Goal: Task Accomplishment & Management: Use online tool/utility

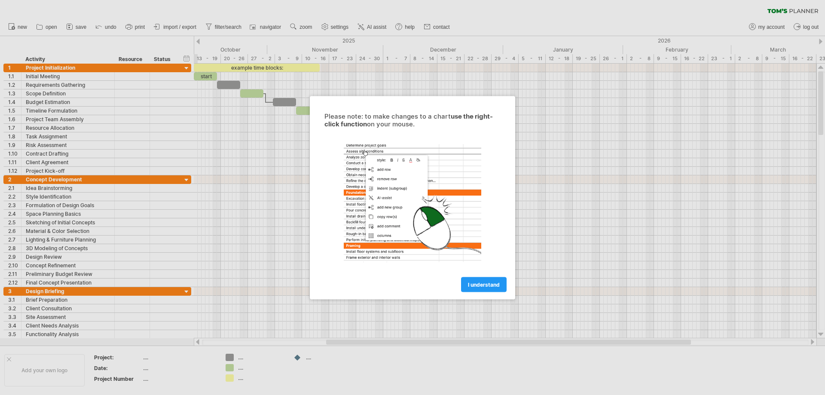
click at [532, 252] on div at bounding box center [412, 197] width 825 height 395
click at [494, 283] on span "I understand" at bounding box center [484, 284] width 32 height 6
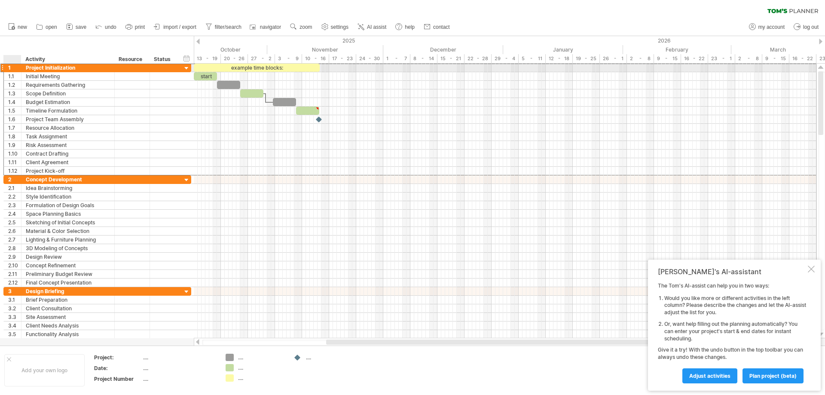
click at [12, 70] on div "1" at bounding box center [14, 68] width 13 height 8
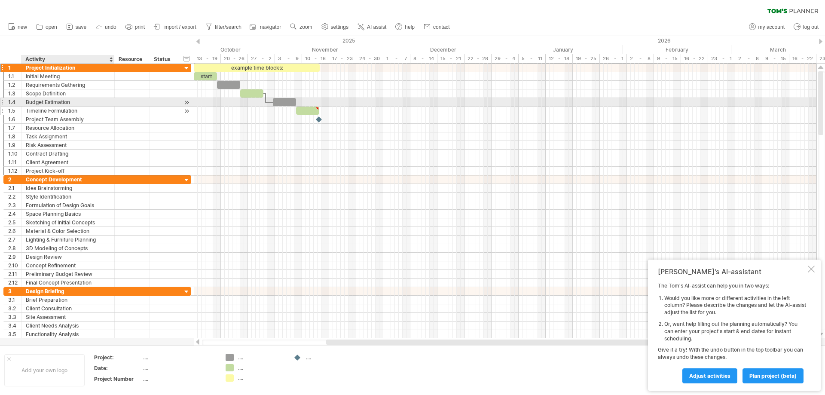
drag, startPoint x: 52, startPoint y: 72, endPoint x: 65, endPoint y: 111, distance: 41.2
click at [65, 111] on div "**********" at bounding box center [97, 119] width 188 height 112
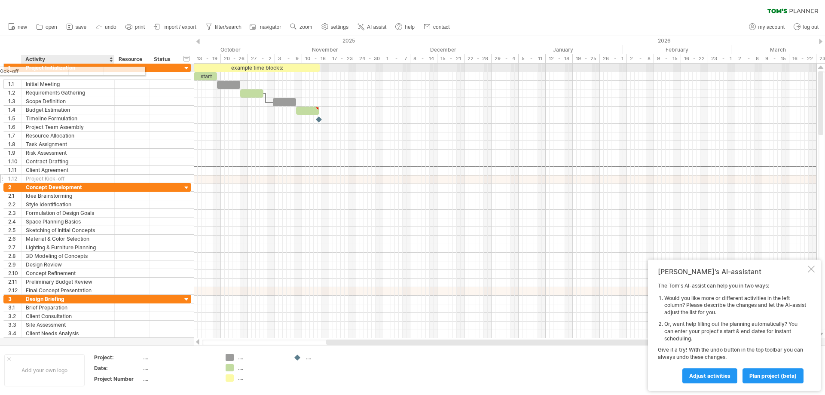
drag, startPoint x: 89, startPoint y: 169, endPoint x: 38, endPoint y: 70, distance: 112.3
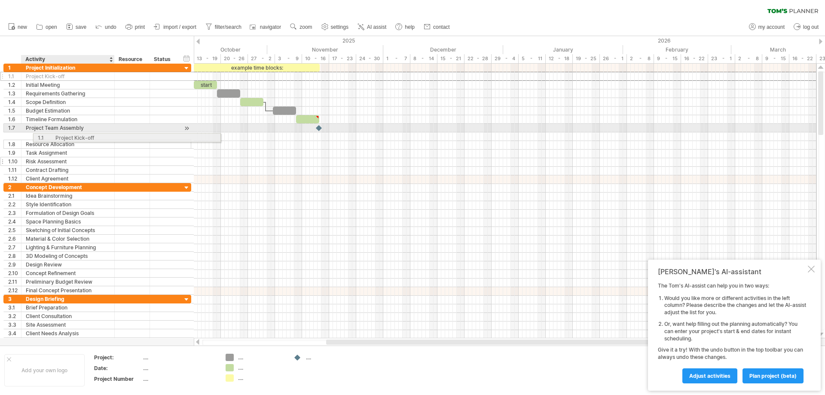
drag, startPoint x: 15, startPoint y: 76, endPoint x: 55, endPoint y: 152, distance: 86.0
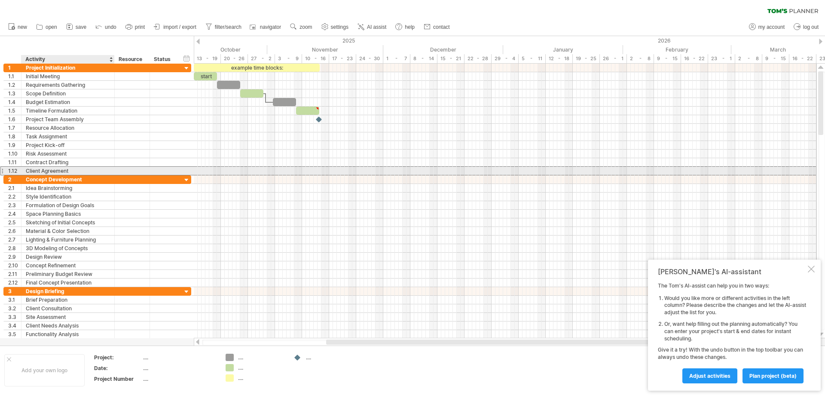
click at [91, 171] on div "Client Agreement" at bounding box center [68, 171] width 84 height 8
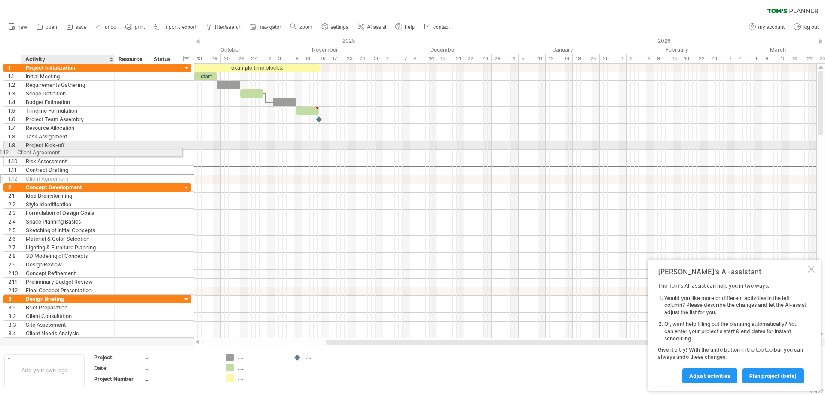
drag, startPoint x: 113, startPoint y: 166, endPoint x: 102, endPoint y: 156, distance: 14.9
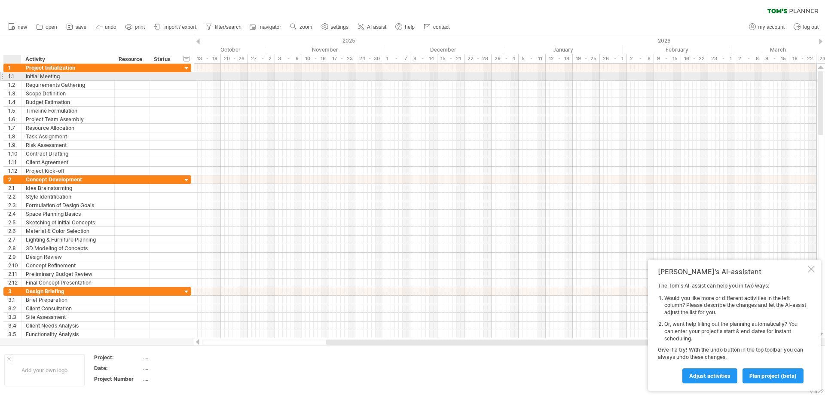
click at [9, 75] on div "1.1" at bounding box center [14, 76] width 13 height 8
click at [20, 83] on div at bounding box center [20, 85] width 4 height 9
click at [25, 78] on div "**********" at bounding box center [68, 76] width 93 height 8
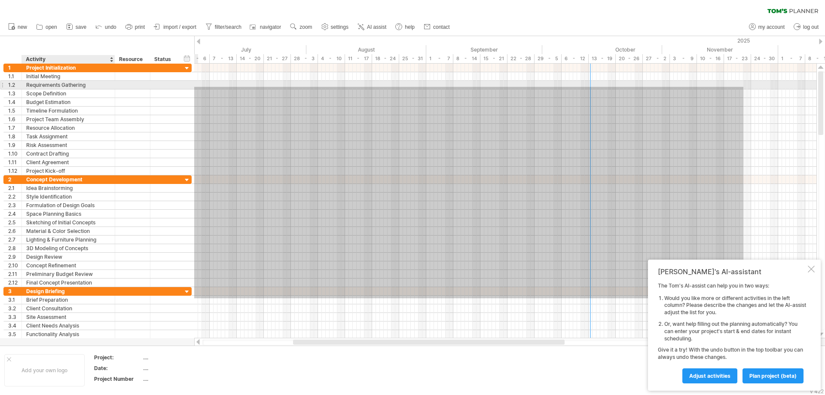
drag, startPoint x: 349, startPoint y: 298, endPoint x: 52, endPoint y: 87, distance: 365.0
click at [52, 87] on div "Trying to reach [DOMAIN_NAME] Connected again... 0% clear filter new 1" at bounding box center [412, 197] width 825 height 395
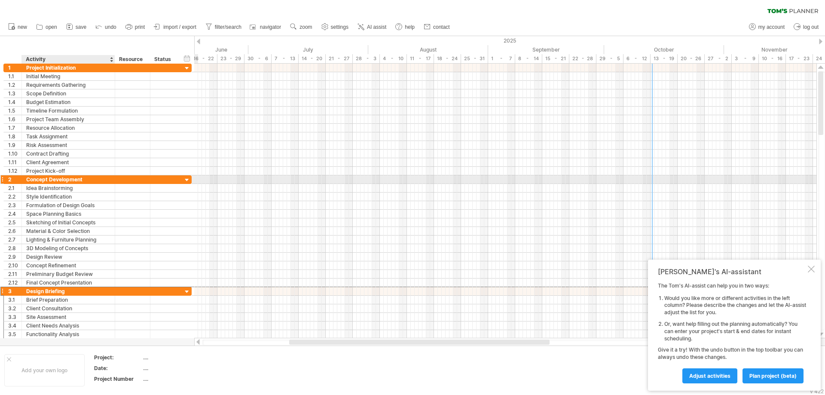
drag, startPoint x: 174, startPoint y: 276, endPoint x: 103, endPoint y: 180, distance: 119.0
click at [103, 180] on div "**********" at bounding box center [97, 201] width 189 height 275
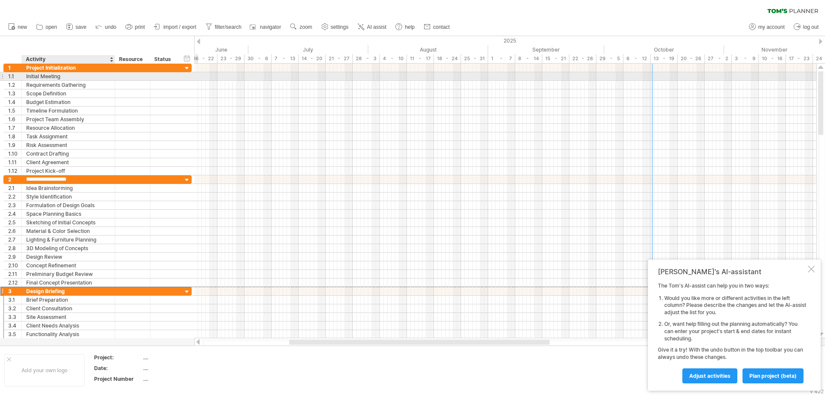
click at [66, 76] on div "Initial Meeting" at bounding box center [68, 76] width 84 height 8
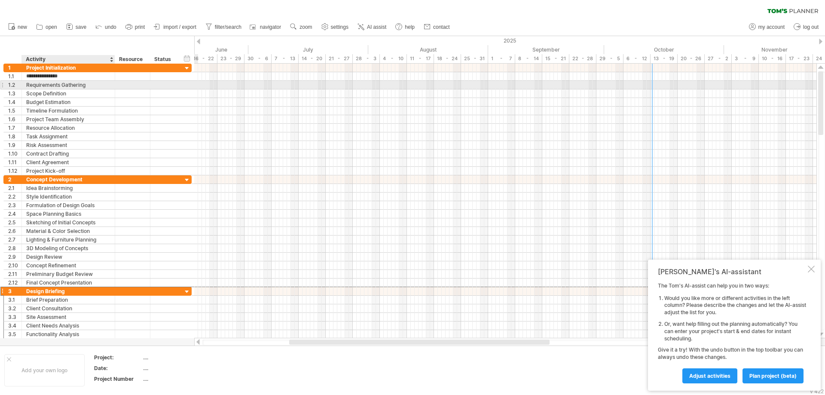
click at [41, 87] on div "Requirements Gathering" at bounding box center [68, 85] width 84 height 8
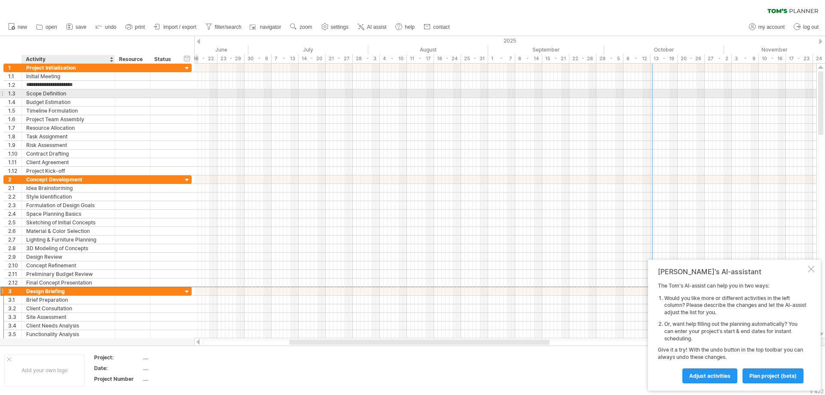
click at [41, 95] on div "Scope Definition" at bounding box center [68, 93] width 84 height 8
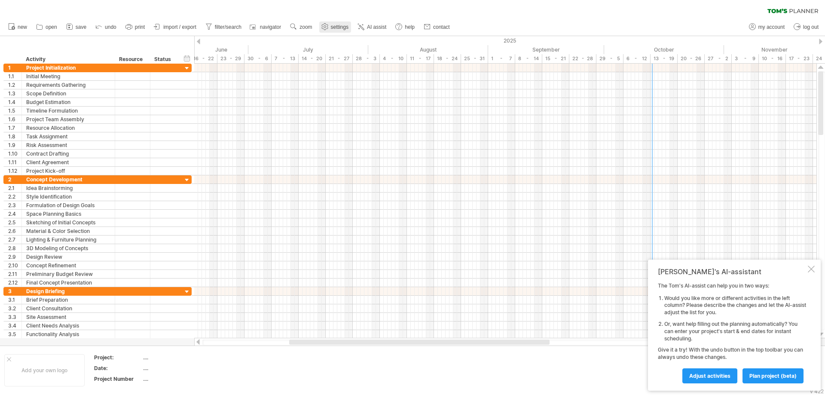
click at [337, 25] on span "settings" at bounding box center [340, 27] width 18 height 6
select select "*"
select select "**"
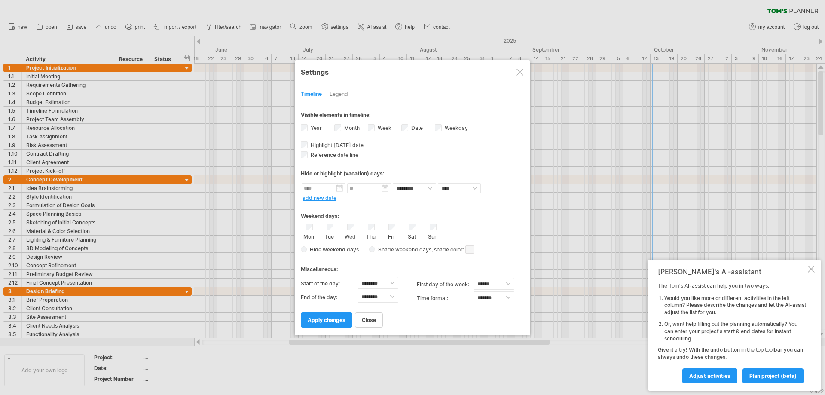
click at [269, 43] on div at bounding box center [412, 197] width 825 height 395
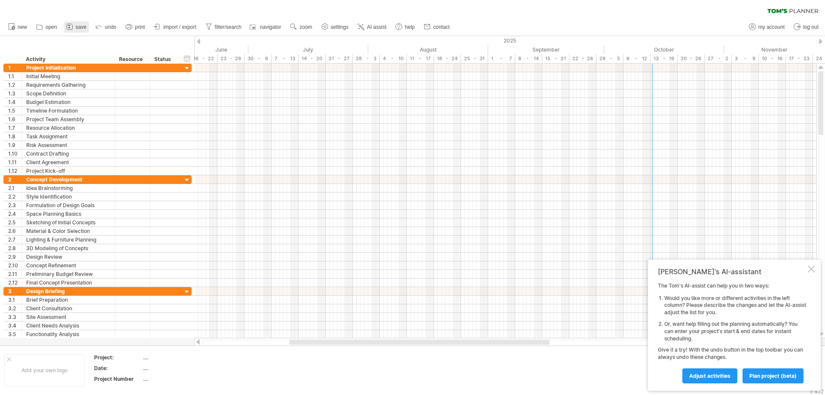
click at [73, 28] on icon at bounding box center [69, 26] width 9 height 9
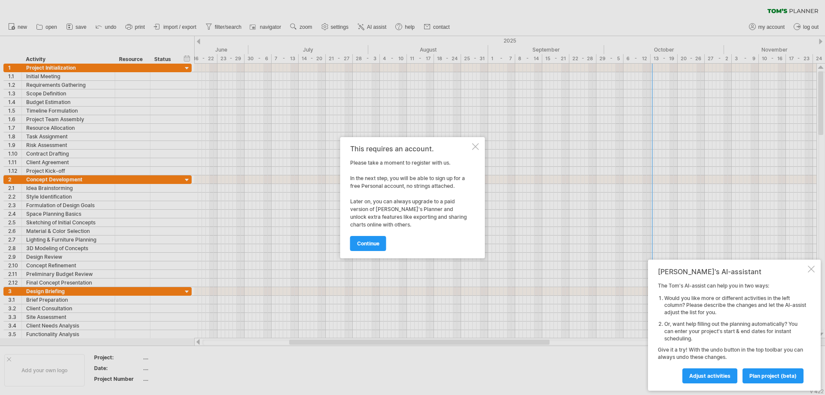
click at [363, 238] on link "continue" at bounding box center [368, 243] width 36 height 15
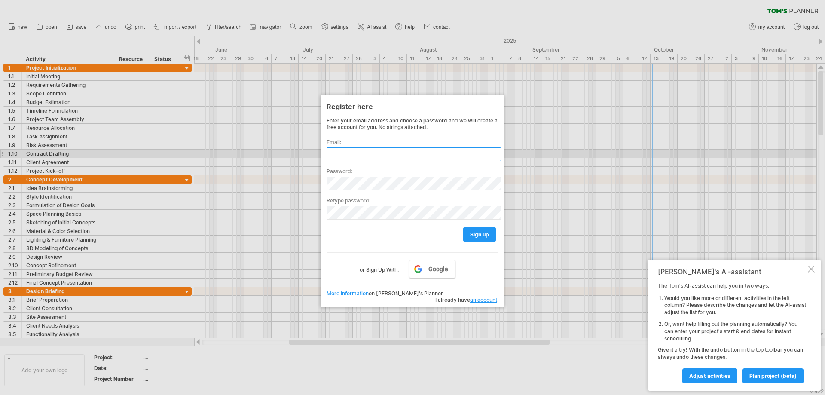
click at [366, 153] on input "text" at bounding box center [414, 154] width 175 height 14
click at [368, 156] on input "text" at bounding box center [414, 154] width 175 height 14
click at [428, 268] on link "Google" at bounding box center [432, 269] width 46 height 18
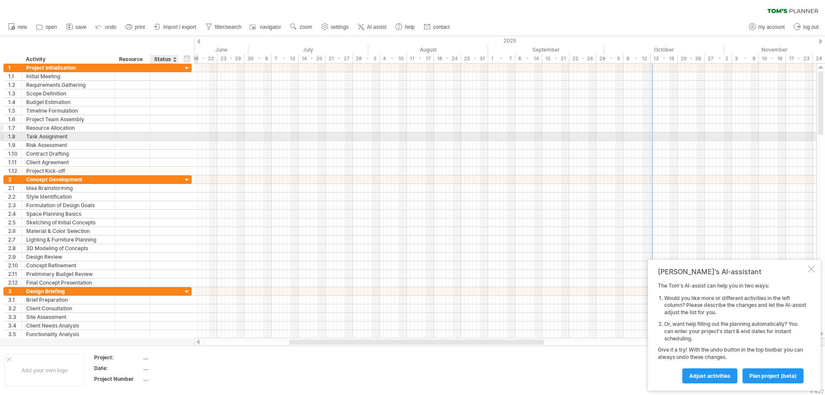
click at [163, 132] on div "**********" at bounding box center [97, 128] width 188 height 9
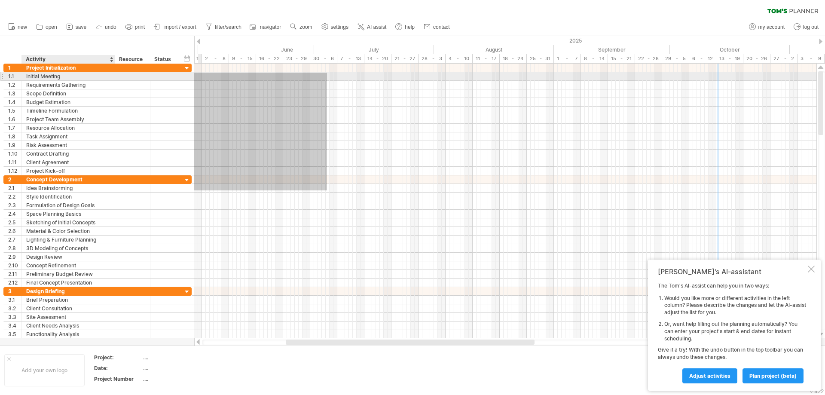
drag, startPoint x: 260, startPoint y: 190, endPoint x: 76, endPoint y: 73, distance: 218.0
click at [76, 73] on div "Trying to reach [DOMAIN_NAME] Connected again... 0% clear filter new 1" at bounding box center [412, 197] width 825 height 395
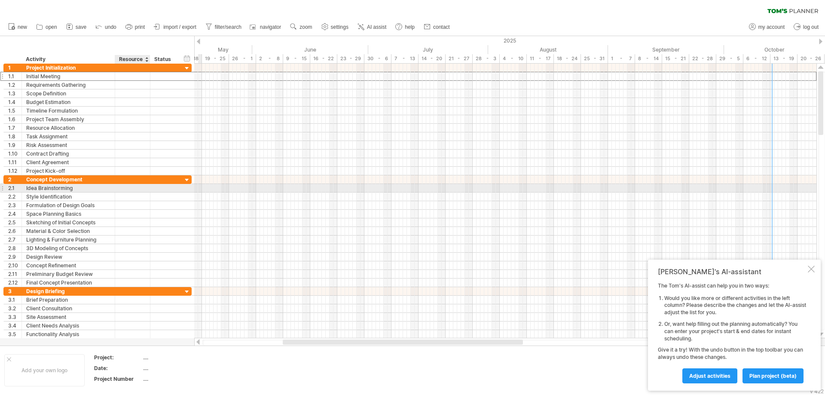
drag, startPoint x: 58, startPoint y: 80, endPoint x: 131, endPoint y: 188, distance: 130.0
click at [131, 188] on div "**********" at bounding box center [97, 201] width 189 height 275
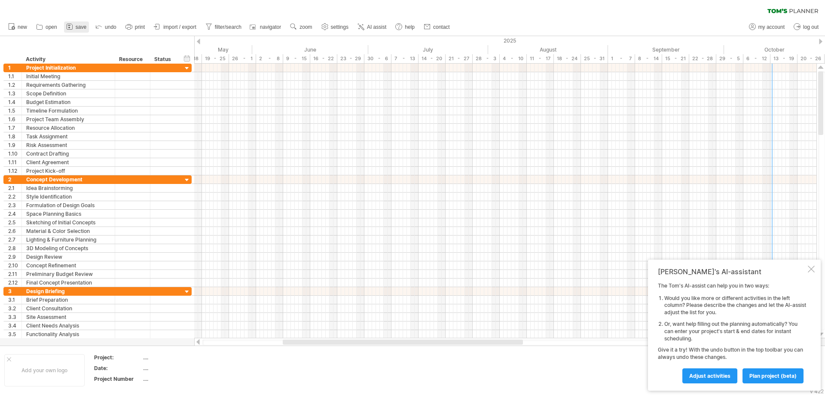
click at [78, 28] on span "save" at bounding box center [81, 27] width 11 height 6
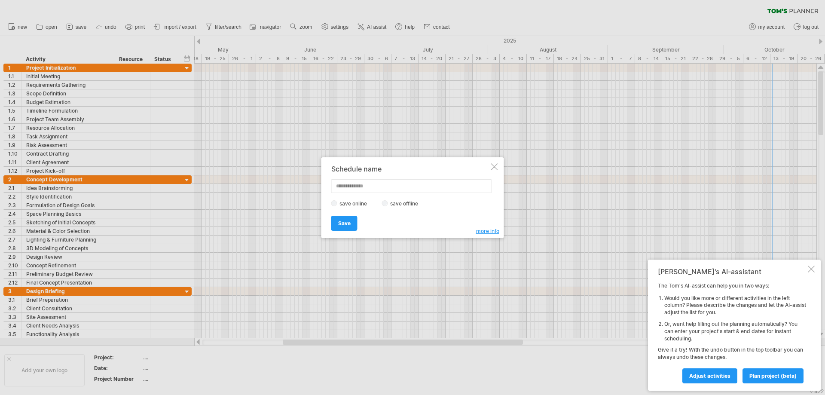
click at [356, 188] on input "text" at bounding box center [411, 186] width 161 height 14
click at [114, 146] on div at bounding box center [412, 197] width 825 height 395
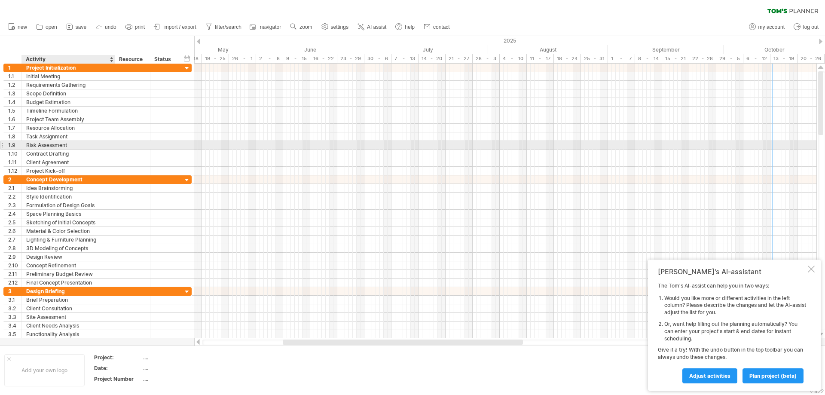
click at [114, 146] on div at bounding box center [114, 145] width 4 height 9
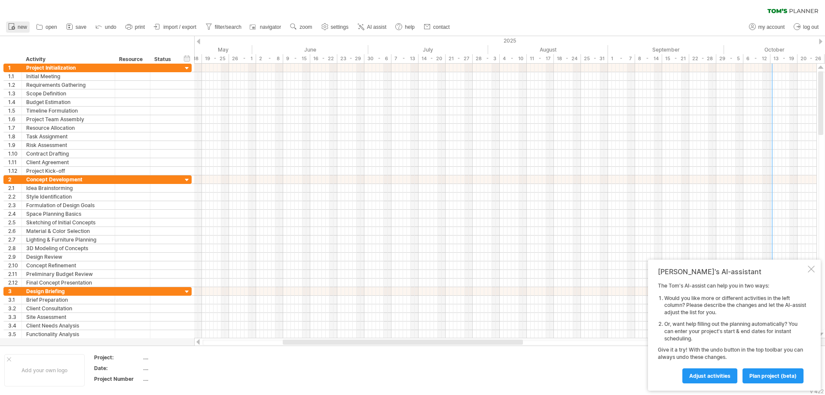
click at [15, 27] on icon at bounding box center [11, 26] width 9 height 9
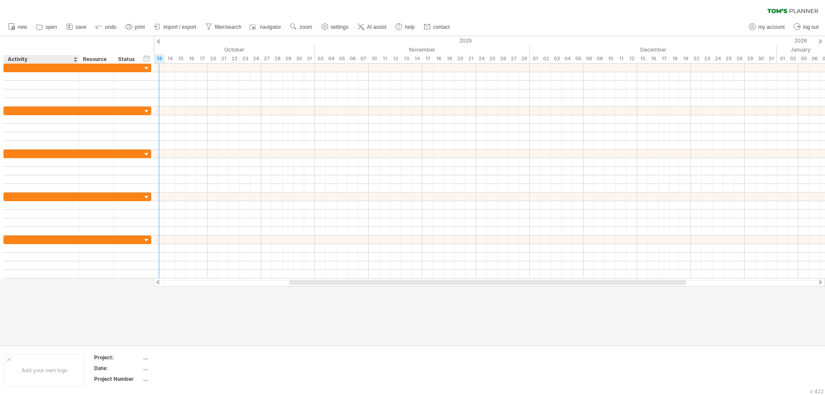
click at [55, 43] on div "hide start/end/duration show start/end/duration ******** Activity ******** Reso…" at bounding box center [77, 50] width 154 height 28
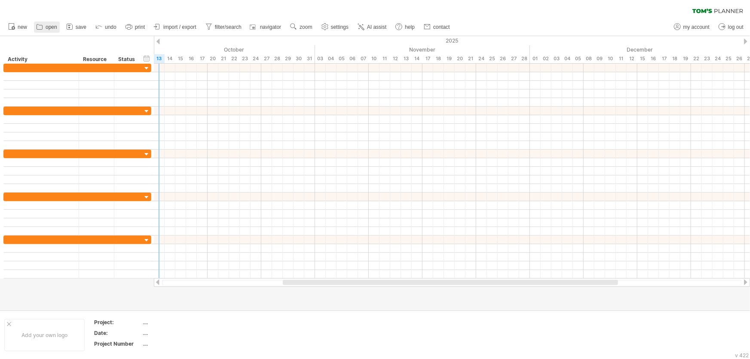
click at [52, 28] on span "open" at bounding box center [52, 27] width 12 height 6
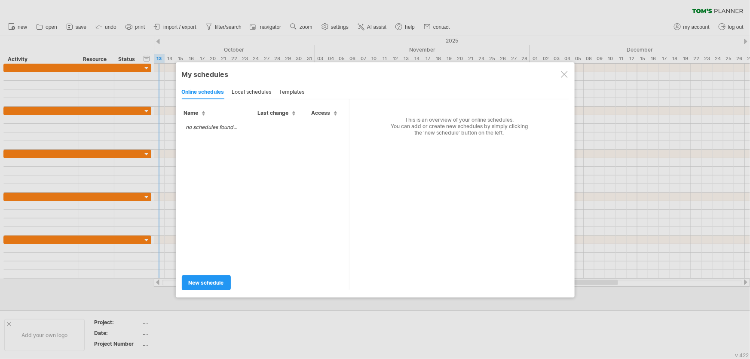
click at [86, 28] on div at bounding box center [375, 179] width 750 height 359
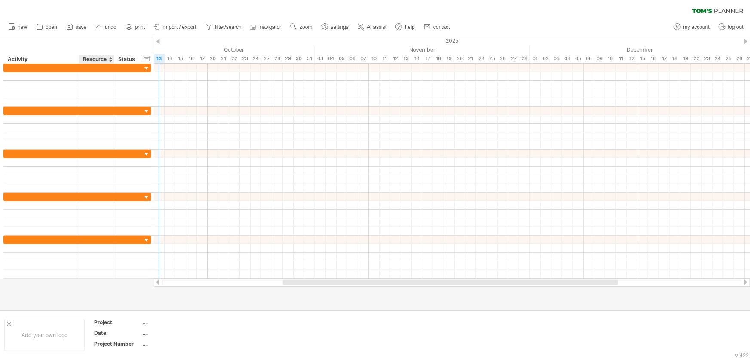
click at [85, 40] on div "hide start/end/duration show start/end/duration ******** Activity ******** Reso…" at bounding box center [77, 50] width 154 height 28
click at [45, 55] on div "Activity" at bounding box center [41, 59] width 66 height 9
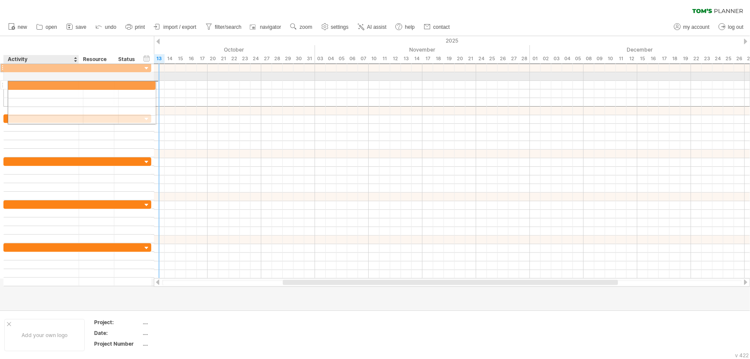
drag, startPoint x: 52, startPoint y: 66, endPoint x: 55, endPoint y: 86, distance: 19.6
click at [55, 86] on div at bounding box center [77, 84] width 148 height 43
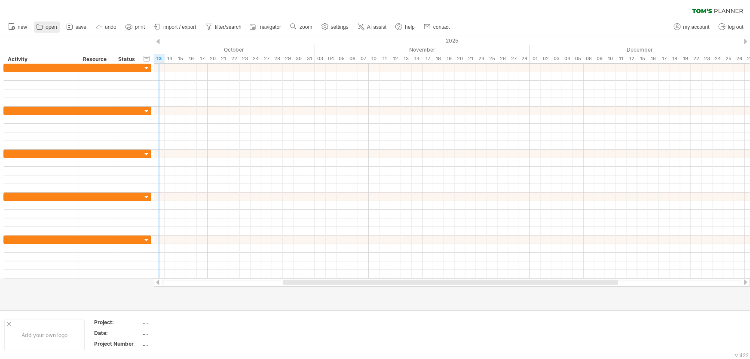
click at [36, 25] on icon at bounding box center [39, 26] width 9 height 9
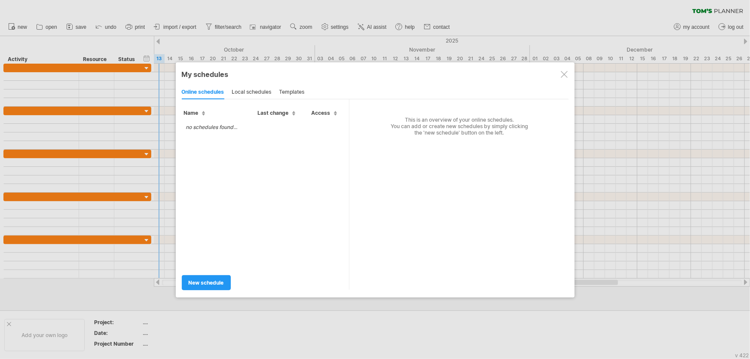
click at [222, 126] on td "no schedules found..." at bounding box center [212, 127] width 60 height 15
click at [225, 127] on td "no schedules found..." at bounding box center [212, 127] width 60 height 15
click at [226, 127] on td "no schedules found..." at bounding box center [212, 127] width 60 height 15
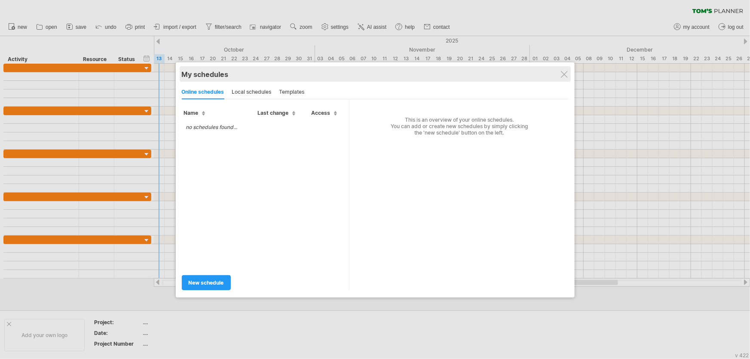
click at [564, 70] on div "My schedules" at bounding box center [375, 74] width 387 height 9
click at [560, 73] on div "My schedules" at bounding box center [375, 74] width 387 height 9
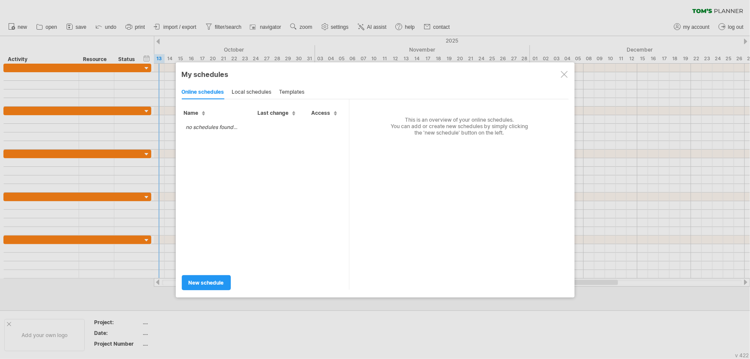
click at [566, 73] on div at bounding box center [564, 74] width 7 height 7
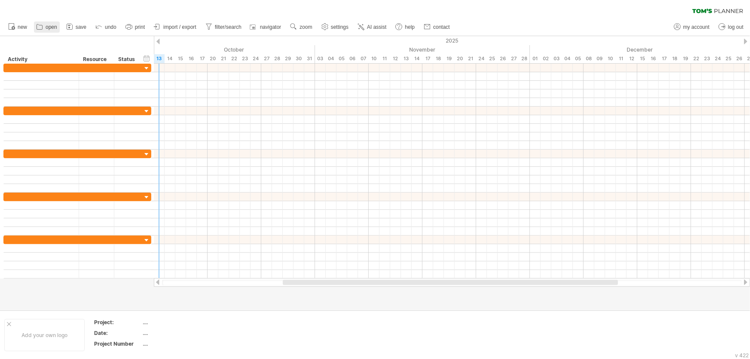
click at [53, 28] on span "open" at bounding box center [52, 27] width 12 height 6
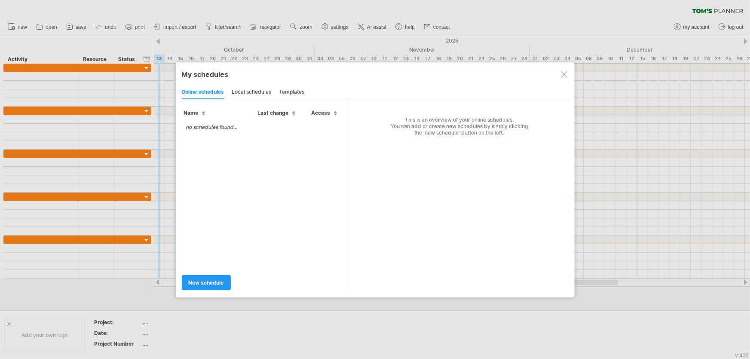
drag, startPoint x: 197, startPoint y: 229, endPoint x: 223, endPoint y: 273, distance: 50.5
click at [196, 231] on div "no schedules found..." at bounding box center [266, 194] width 168 height 148
click at [563, 77] on div at bounding box center [564, 74] width 7 height 7
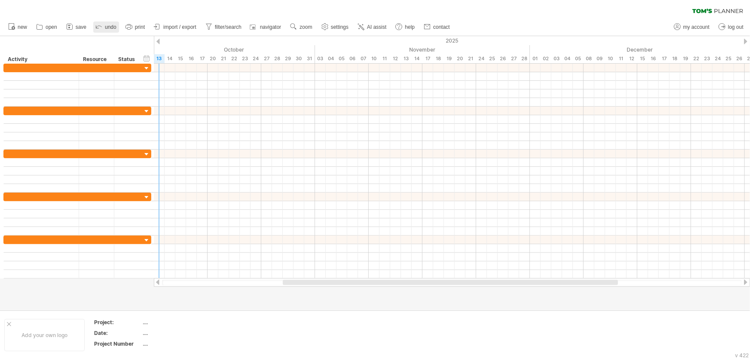
click at [106, 27] on span "undo" at bounding box center [111, 27] width 12 height 6
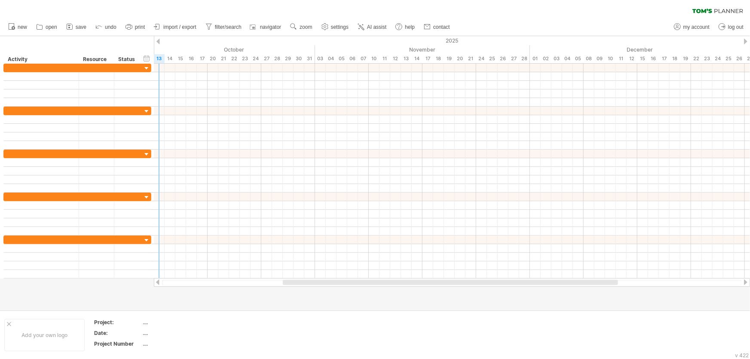
click at [174, 25] on span "import / export" at bounding box center [179, 27] width 33 height 6
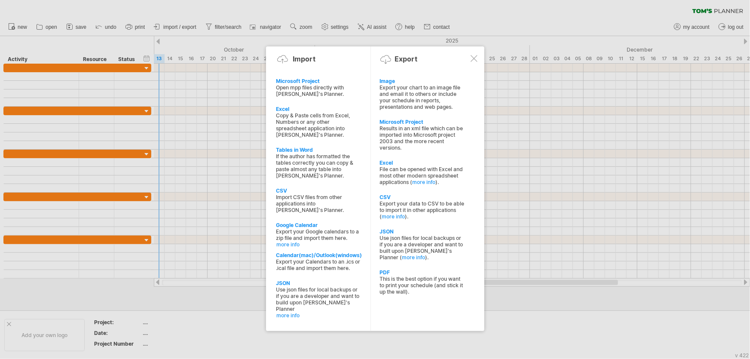
click at [163, 32] on div at bounding box center [375, 179] width 750 height 359
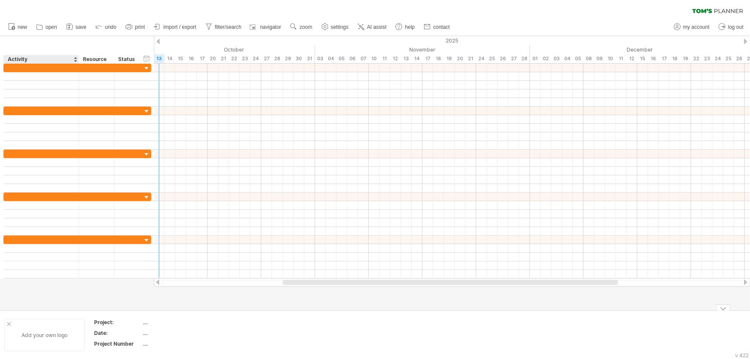
click at [9, 322] on div at bounding box center [9, 324] width 4 height 4
click at [9, 322] on div "Project:" at bounding box center [28, 322] width 47 height 7
